Goal: Information Seeking & Learning: Learn about a topic

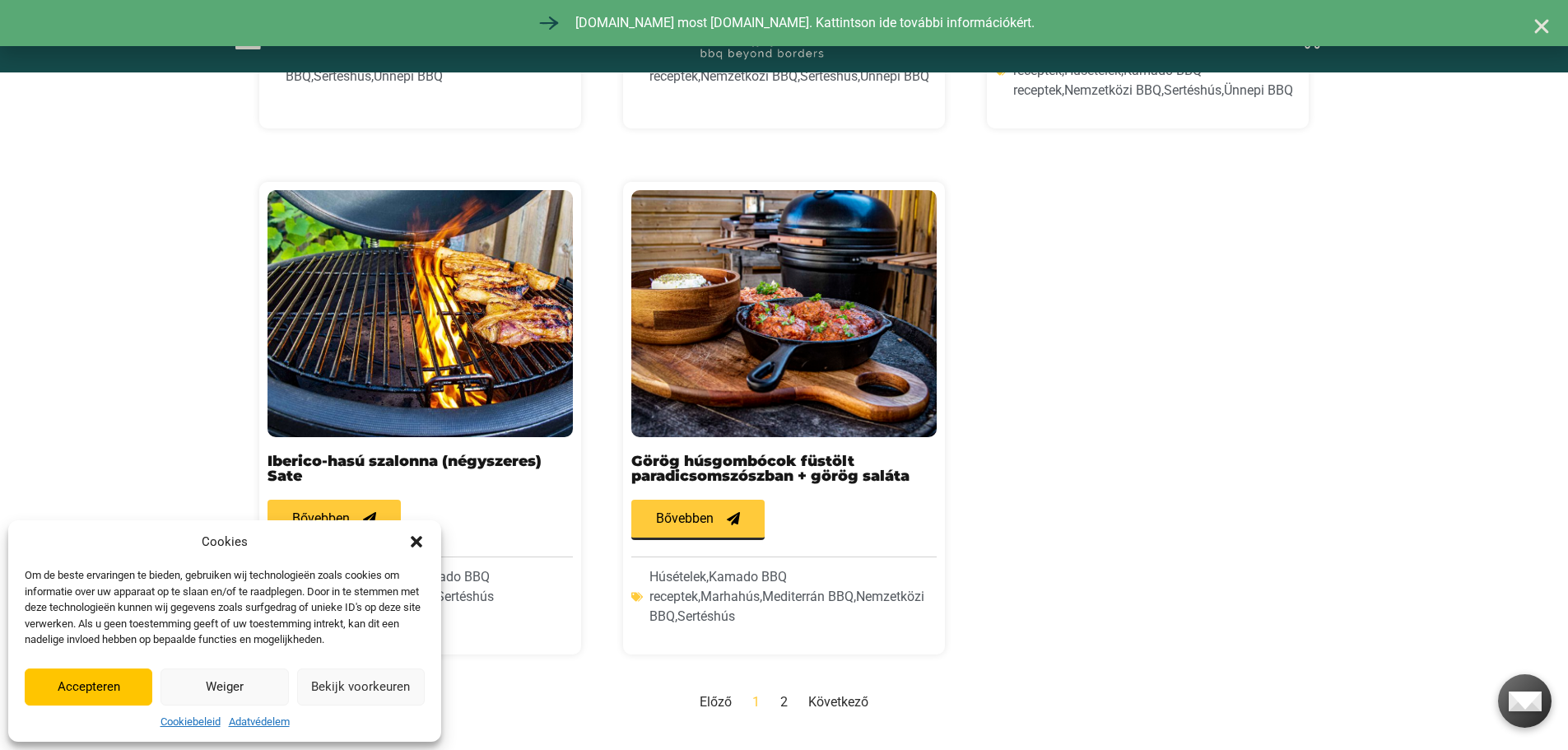
scroll to position [1482, 0]
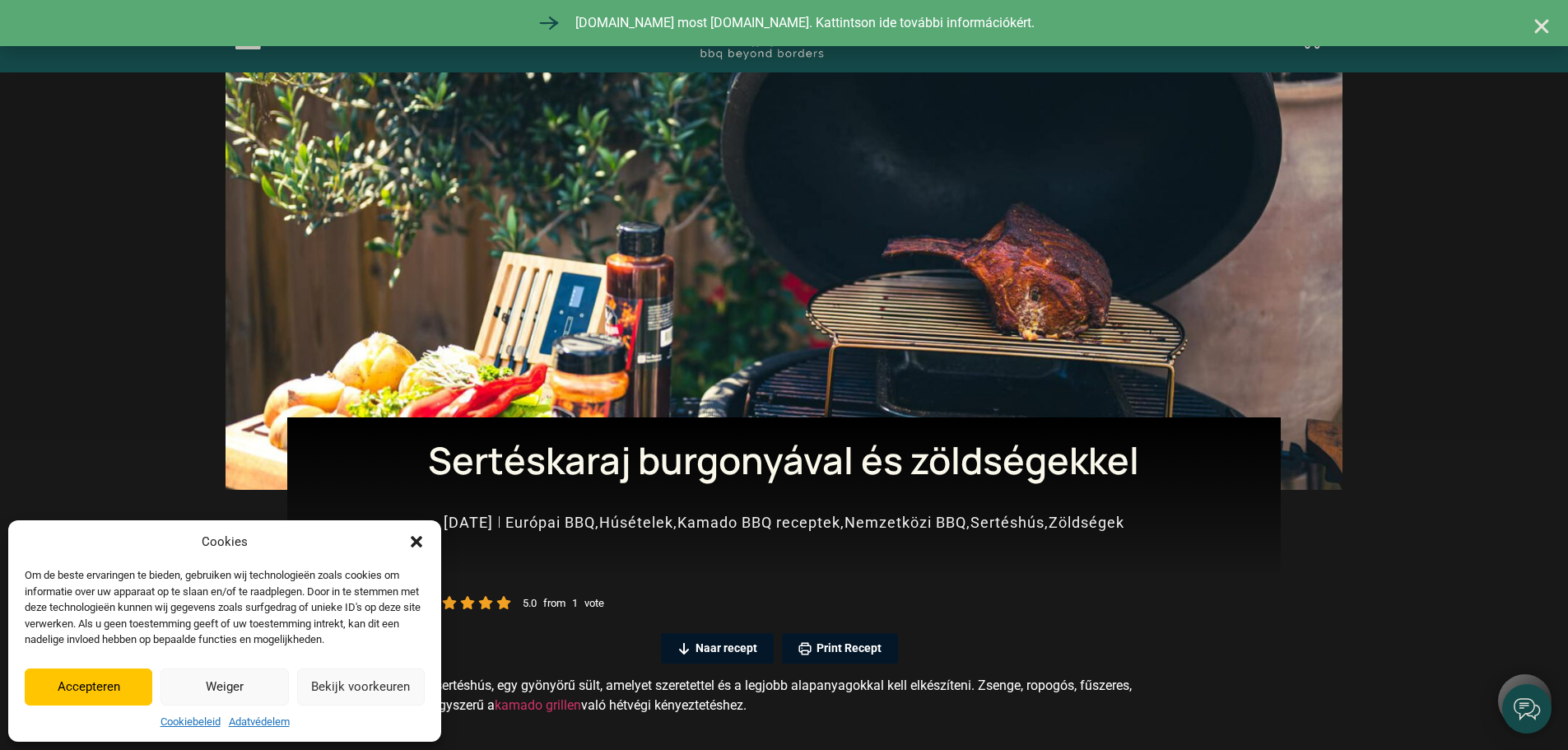
scroll to position [247, 0]
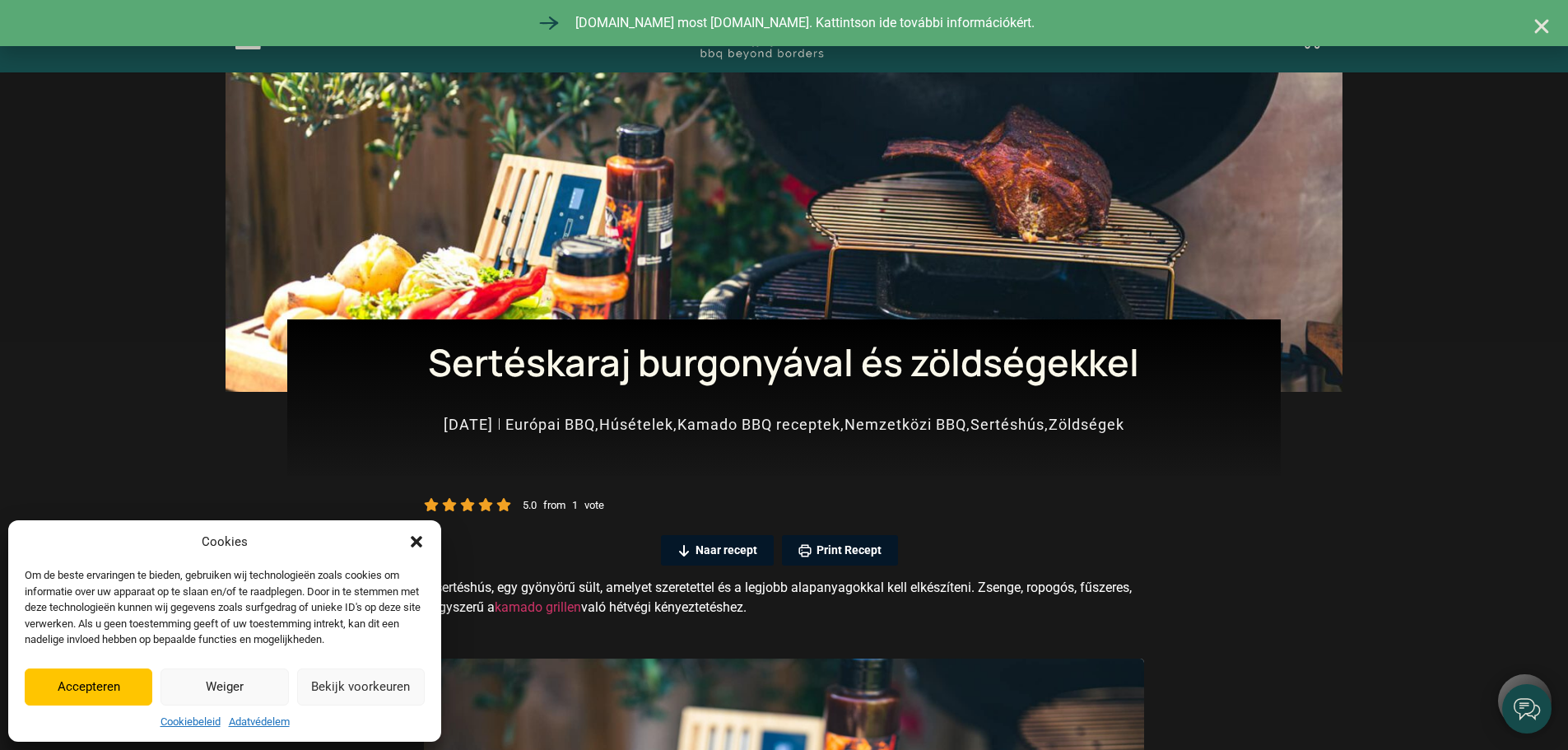
click at [397, 543] on div "Cookies" at bounding box center [224, 542] width 400 height 19
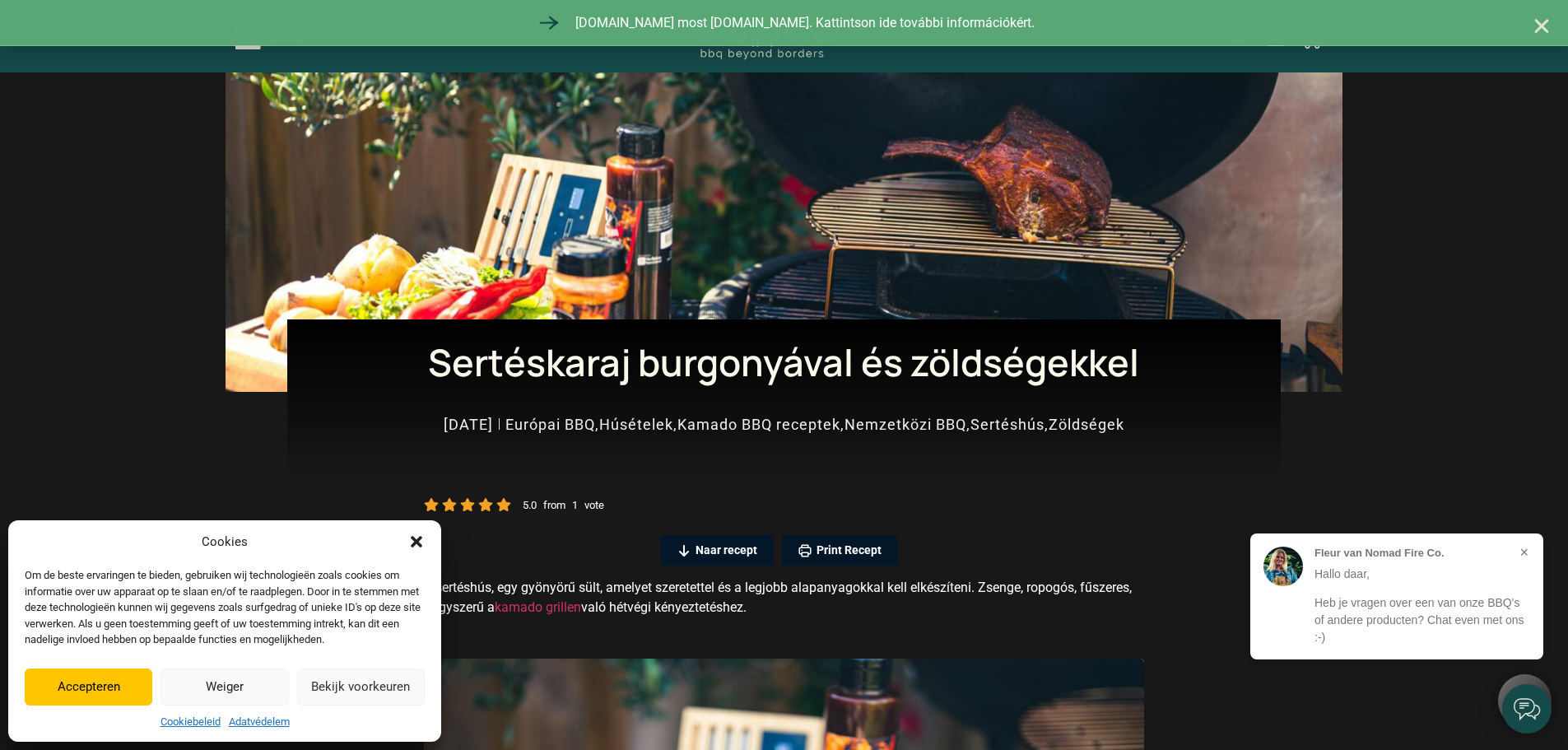
scroll to position [0, 0]
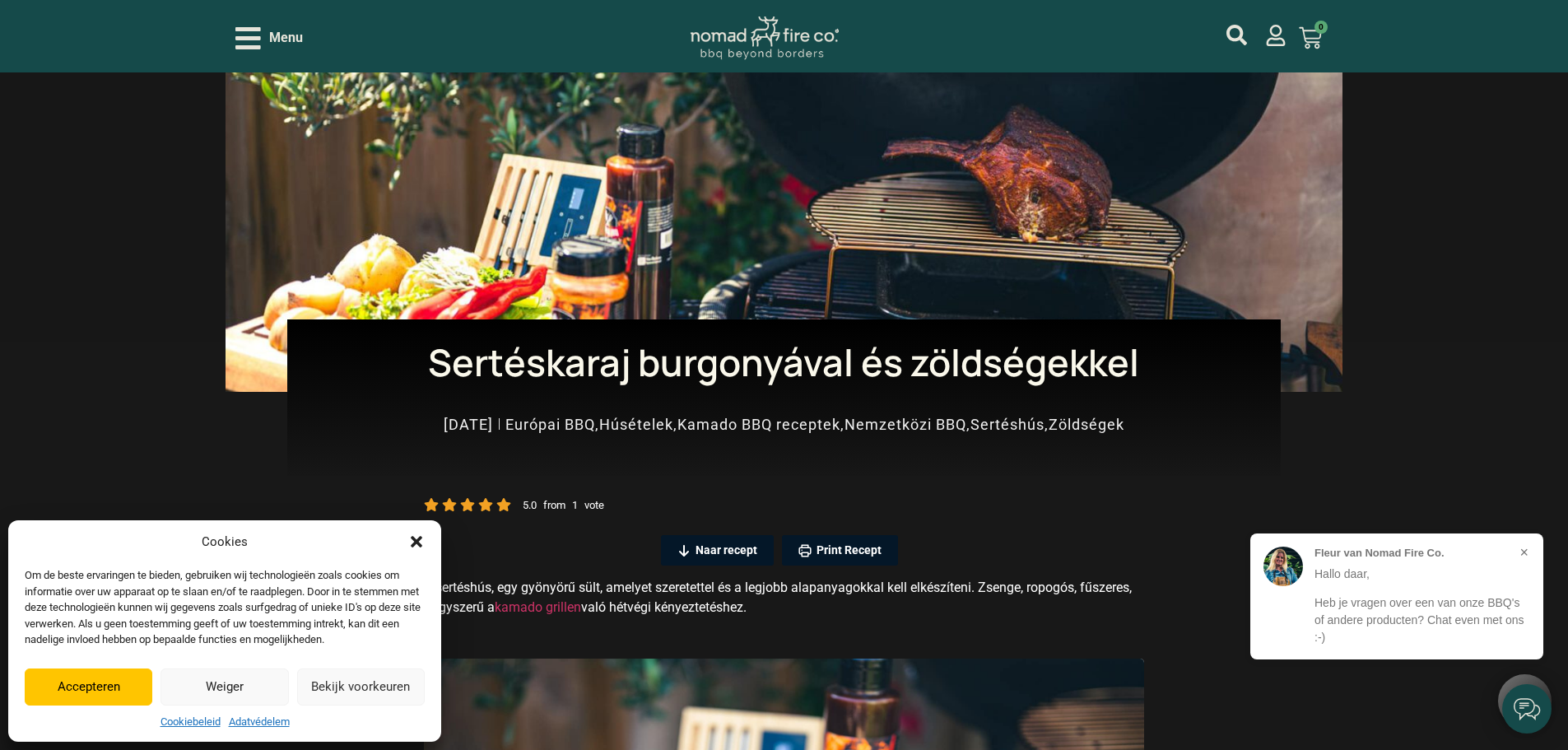
click at [418, 542] on icon "Párbeszéd bezárása" at bounding box center [416, 542] width 12 height 12
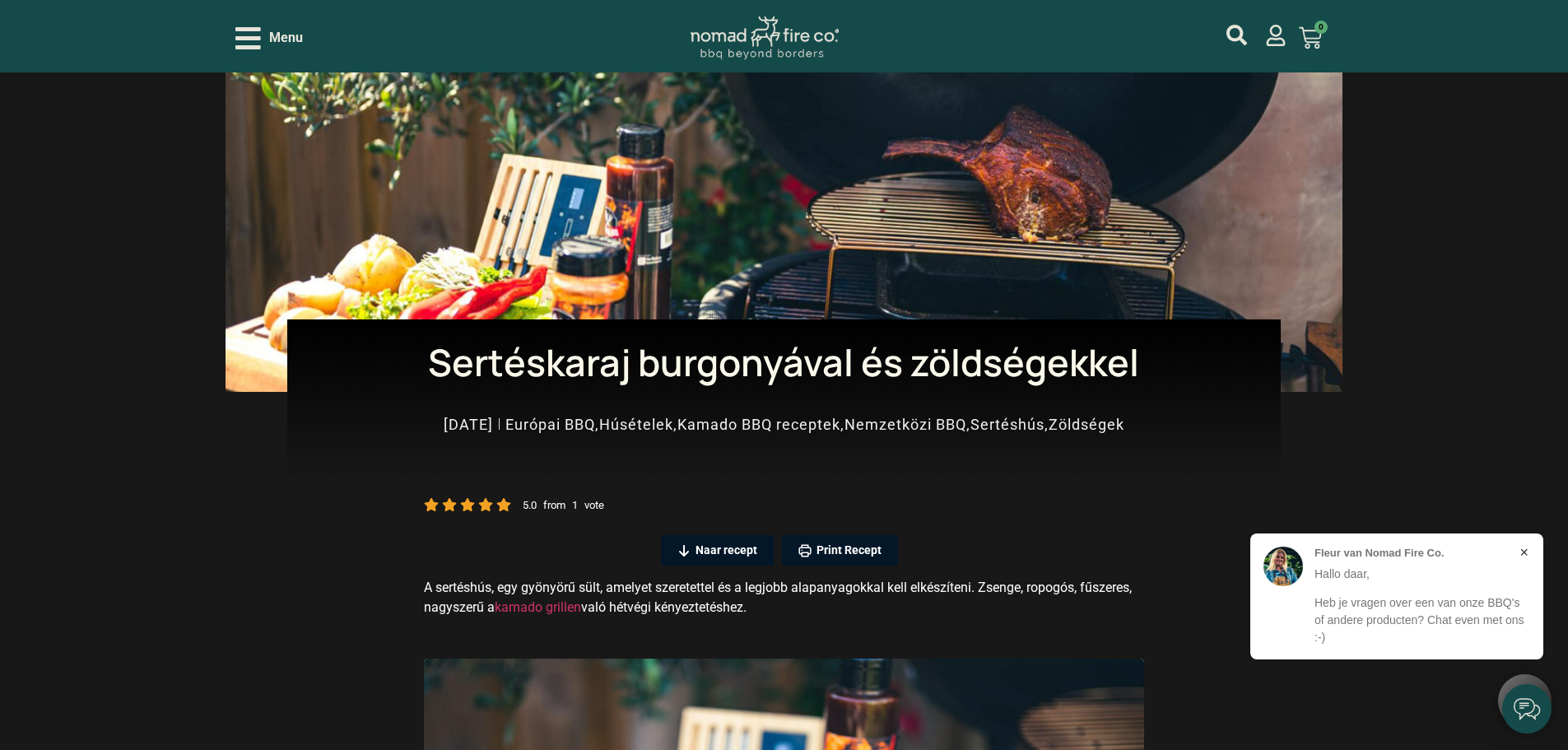
click at [1521, 554] on button "×" at bounding box center [1524, 552] width 19 height 19
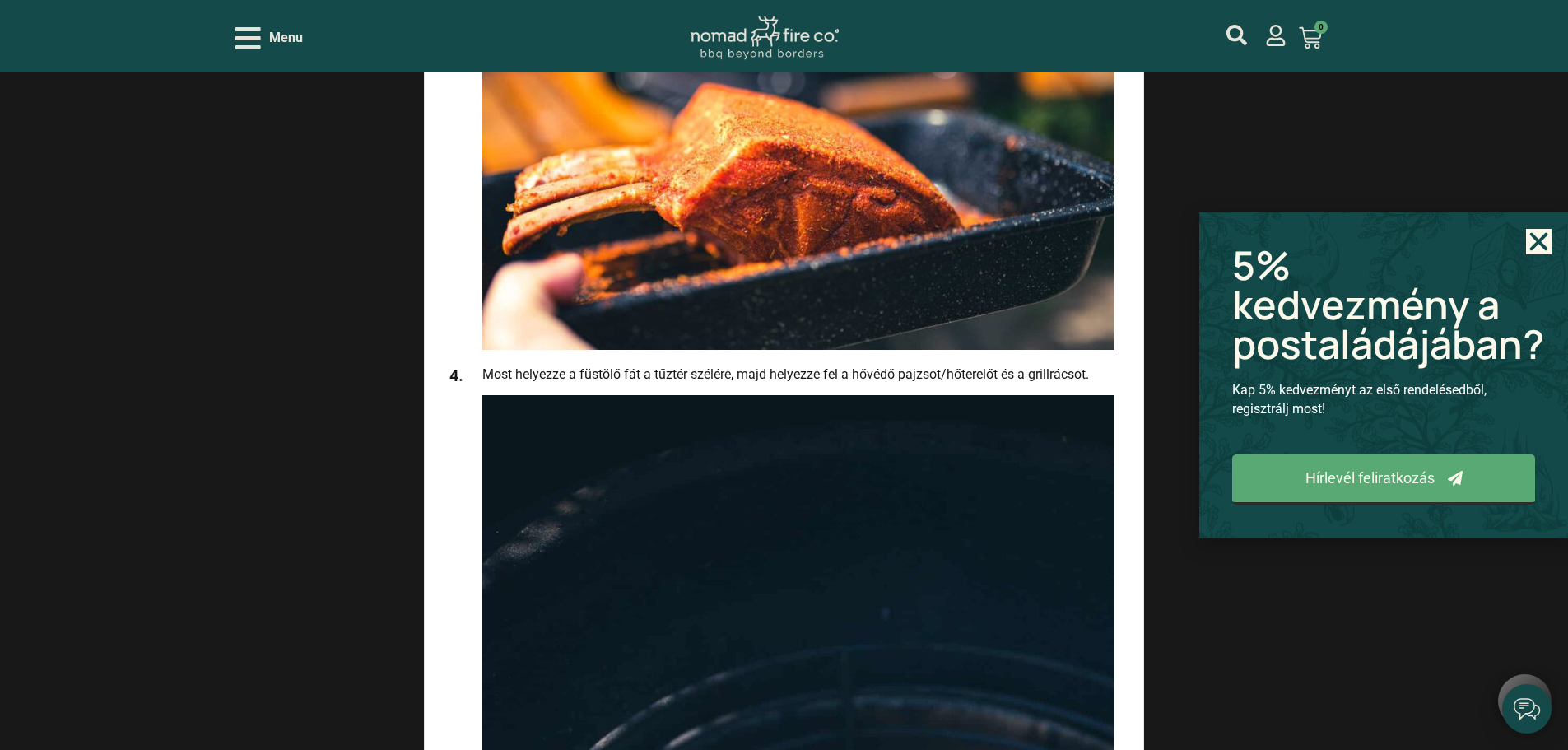
scroll to position [2635, 0]
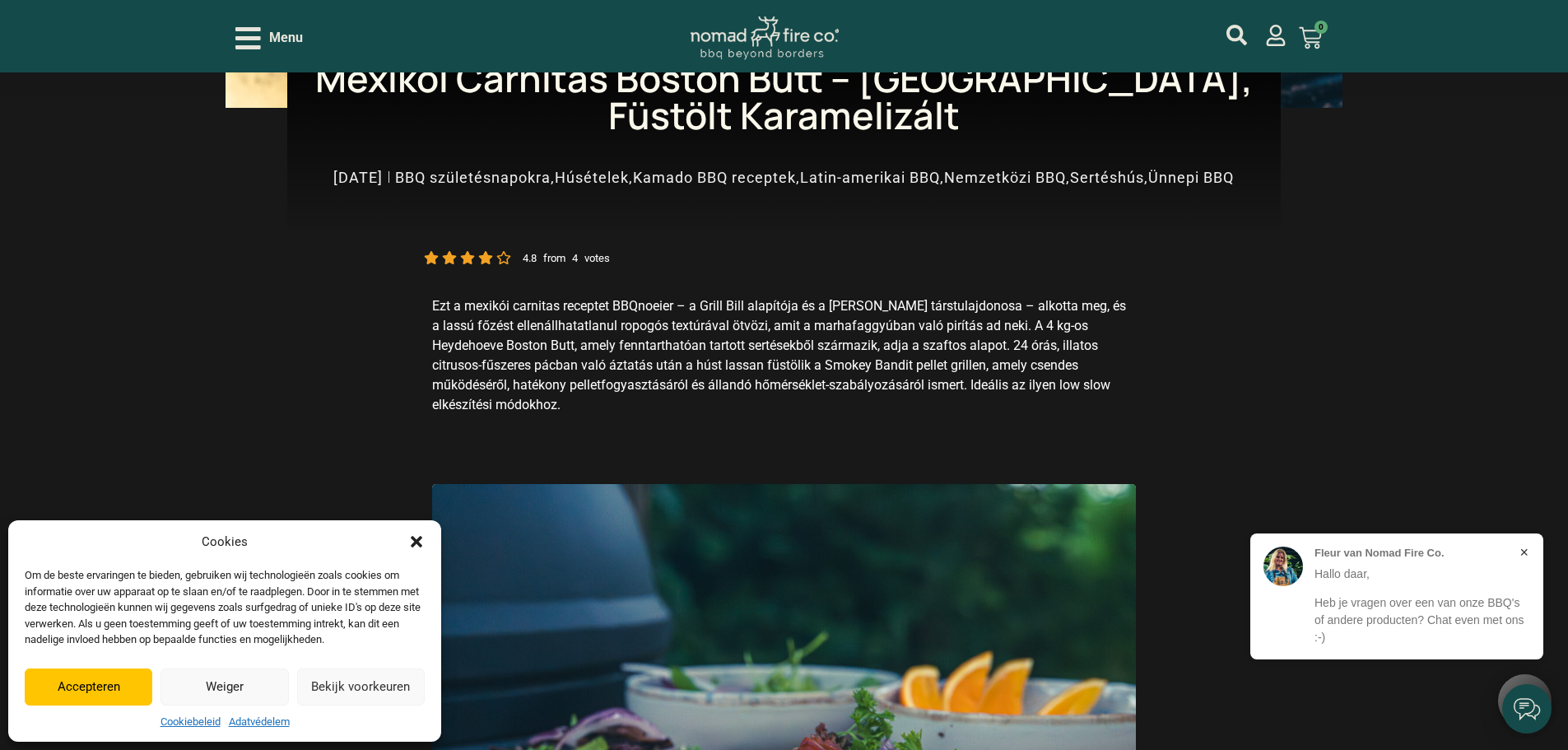
click at [1530, 549] on button "×" at bounding box center [1524, 552] width 19 height 19
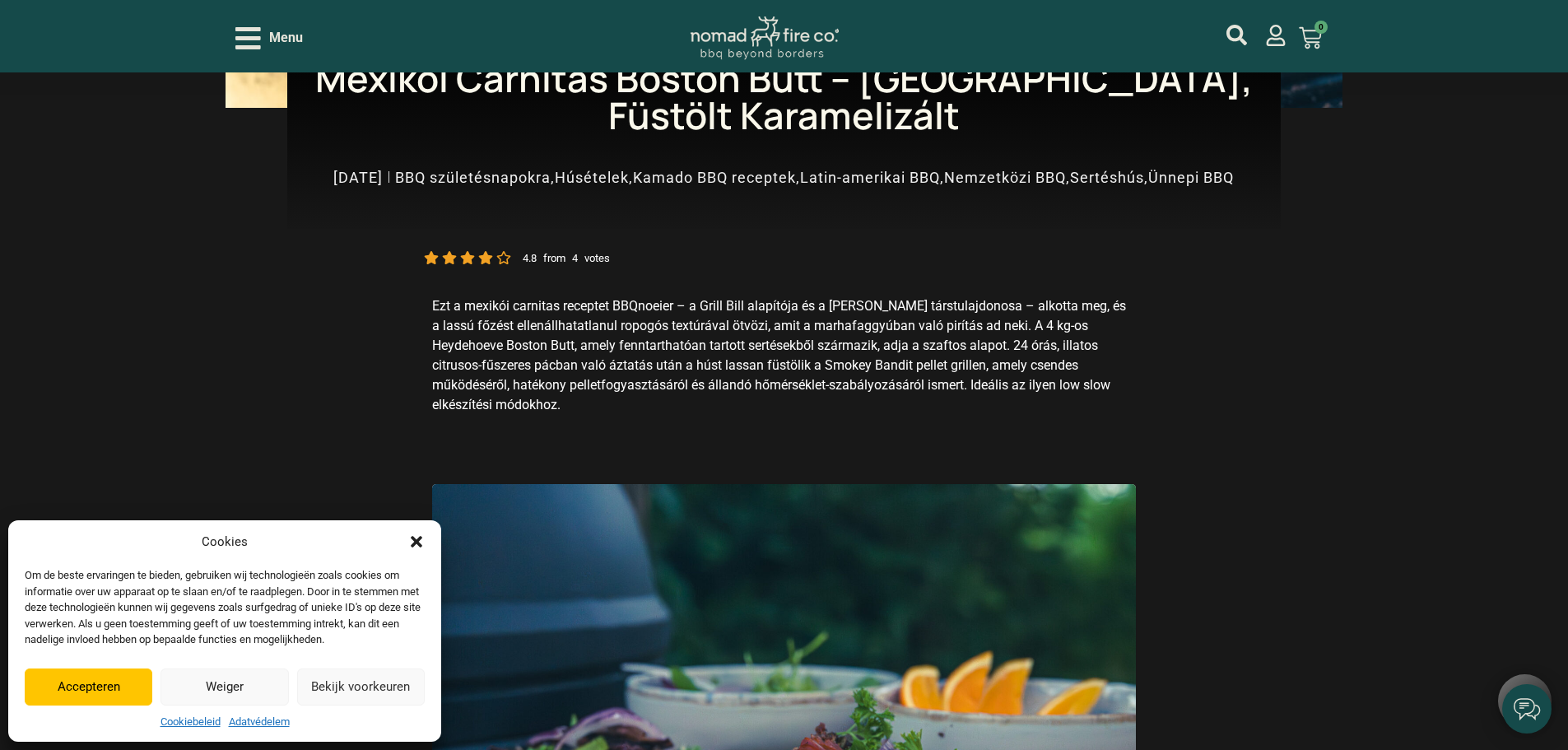
click at [412, 539] on icon "Párbeszéd bezárása" at bounding box center [416, 541] width 17 height 17
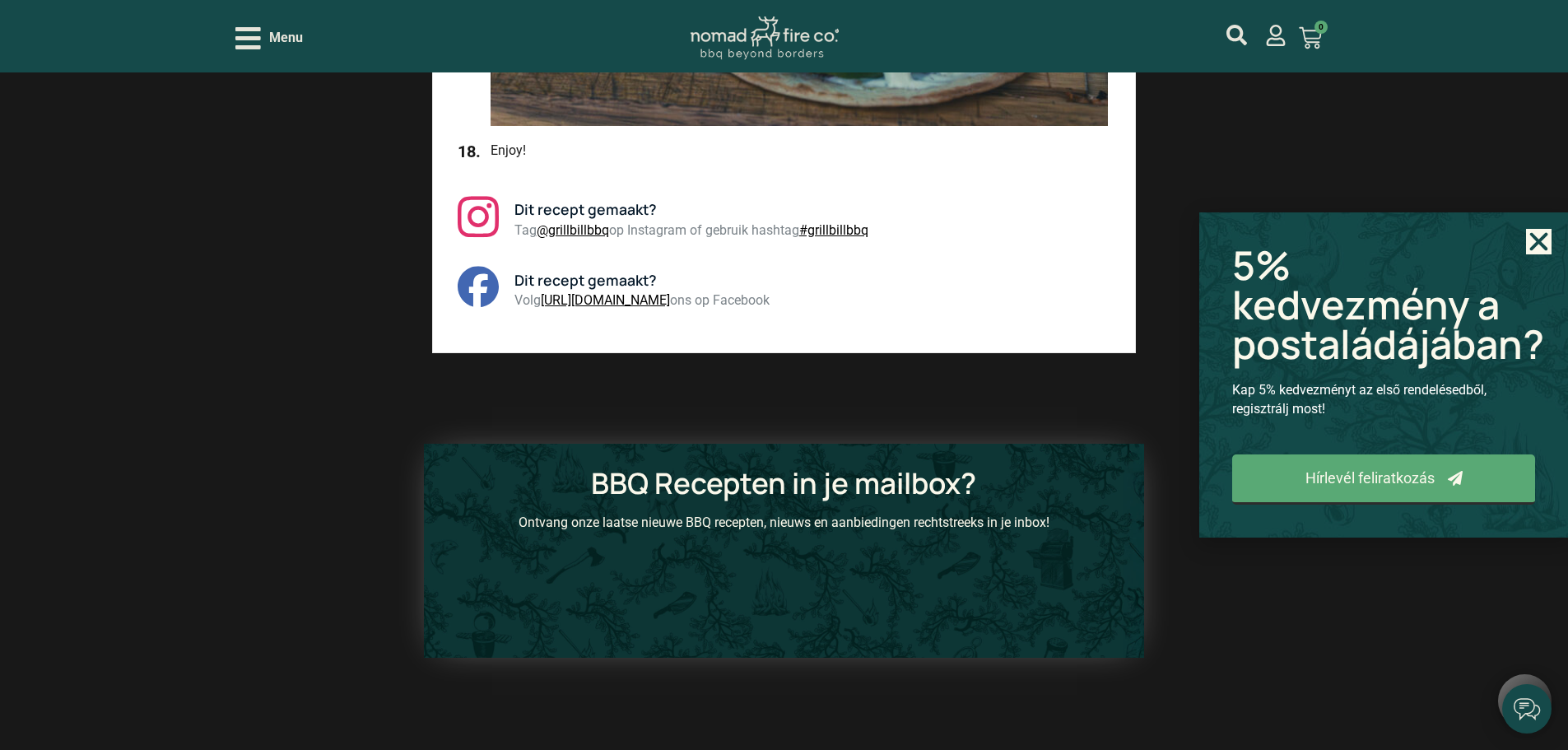
scroll to position [5930, 0]
